Goal: Information Seeking & Learning: Learn about a topic

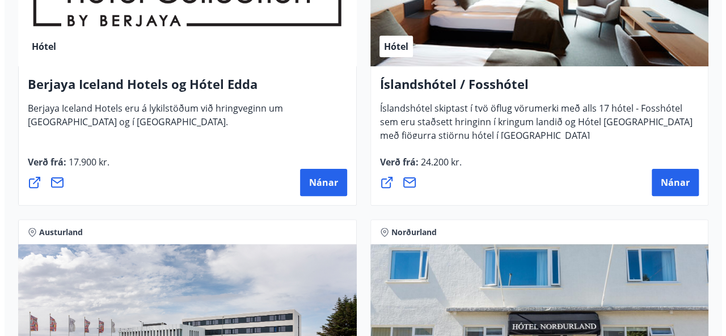
scroll to position [2231, 0]
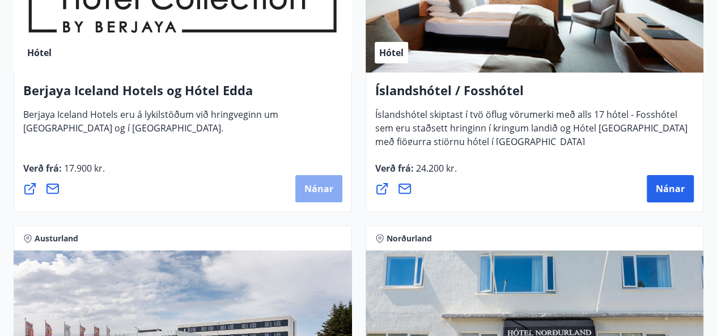
click at [321, 184] on span "Nánar" at bounding box center [319, 189] width 29 height 12
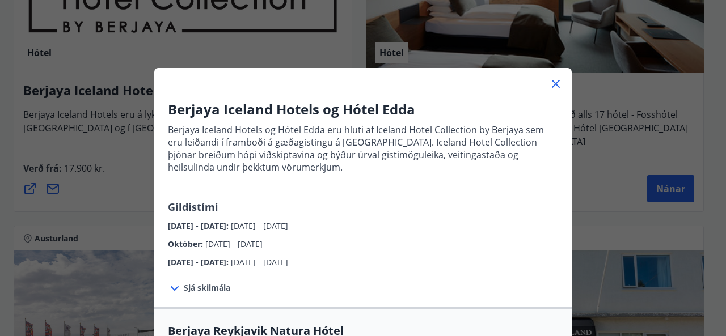
click at [209, 283] on span "Sjá skilmála" at bounding box center [207, 287] width 46 height 11
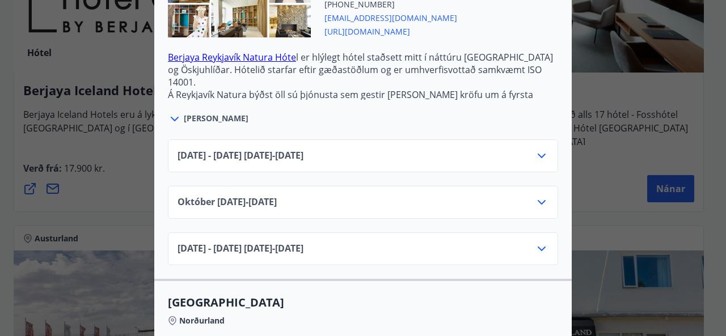
scroll to position [522, 0]
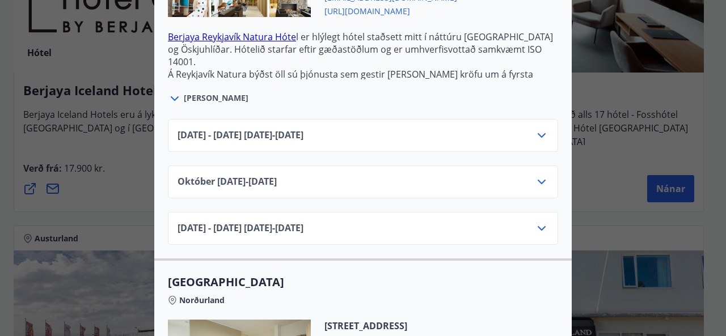
click at [538, 135] on icon at bounding box center [542, 136] width 14 height 14
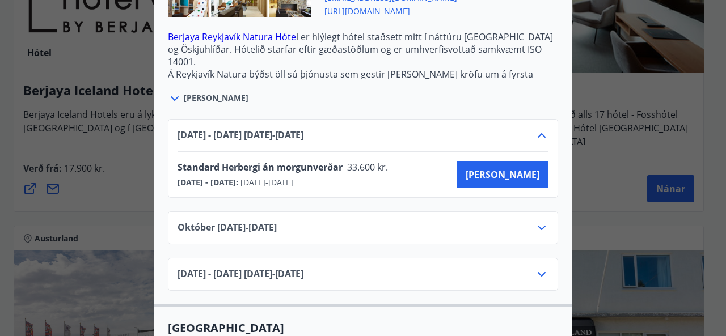
click at [538, 135] on icon at bounding box center [542, 136] width 14 height 14
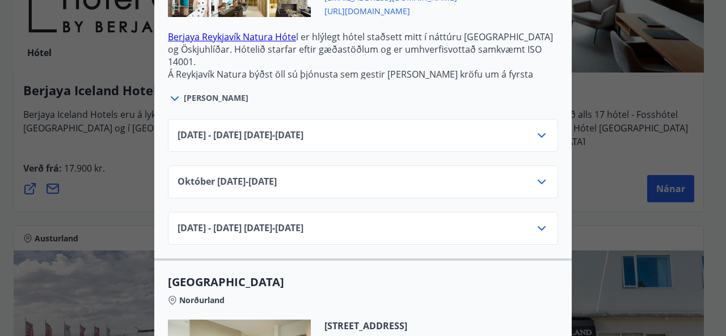
click at [538, 181] on icon at bounding box center [542, 182] width 8 height 5
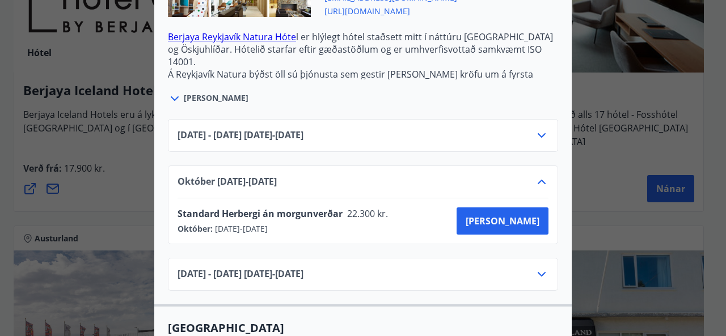
click at [538, 181] on icon at bounding box center [542, 182] width 8 height 5
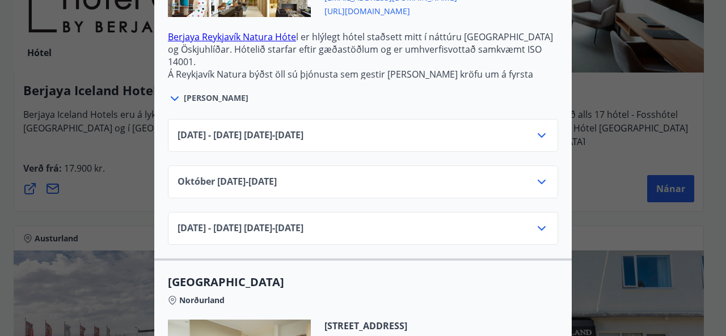
click at [535, 227] on icon at bounding box center [542, 229] width 14 height 14
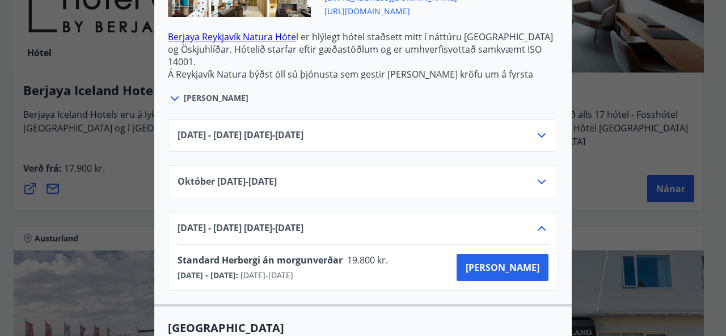
click at [535, 227] on icon at bounding box center [542, 229] width 14 height 14
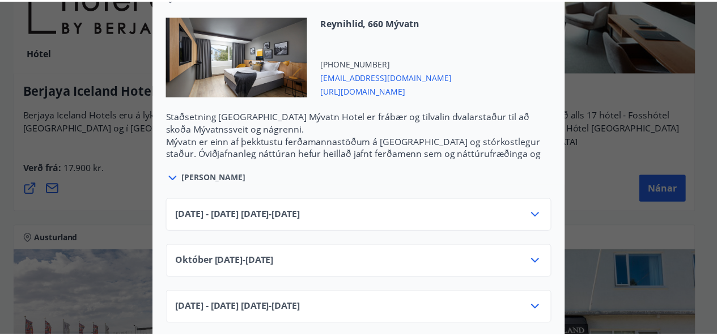
scroll to position [1588, 0]
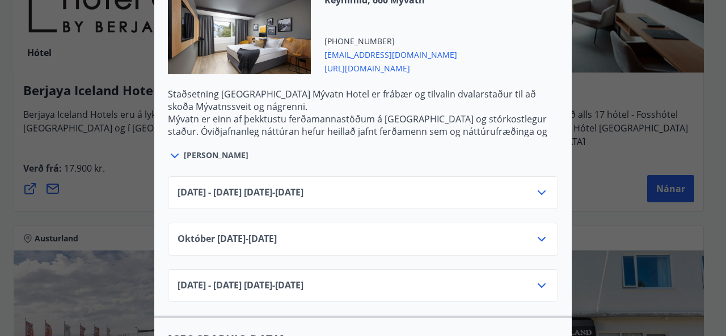
click at [538, 232] on icon at bounding box center [542, 239] width 14 height 14
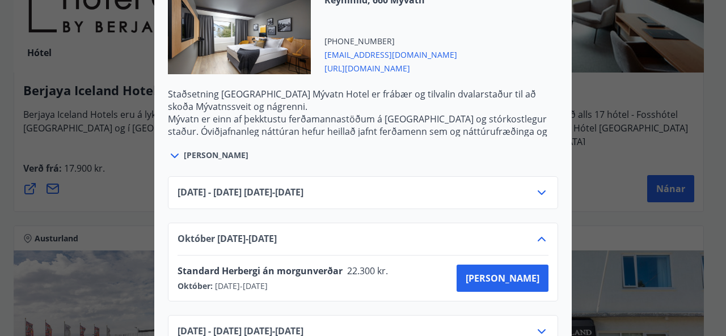
click at [538, 232] on icon at bounding box center [542, 239] width 14 height 14
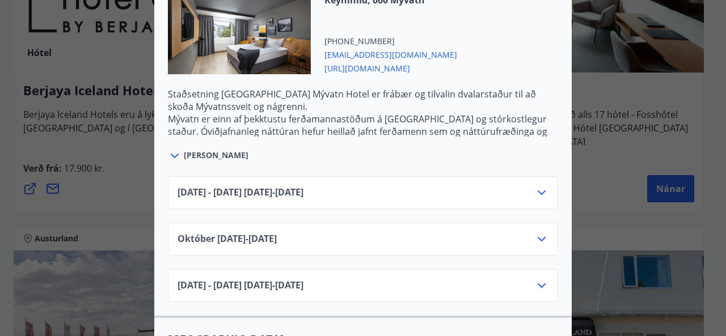
click at [604, 171] on div at bounding box center [363, 168] width 726 height 336
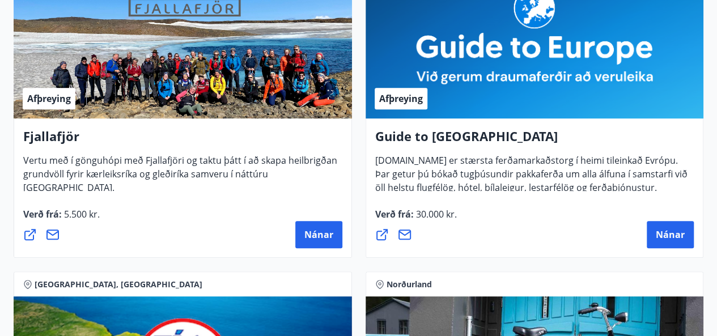
scroll to position [0, 0]
